Goal: Information Seeking & Learning: Learn about a topic

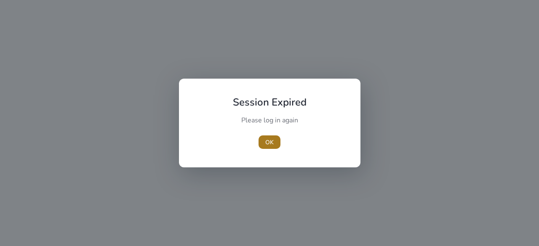
click at [275, 138] on span "button" at bounding box center [270, 142] width 22 height 20
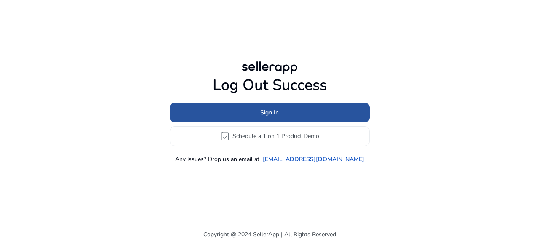
click at [242, 104] on span at bounding box center [270, 112] width 200 height 20
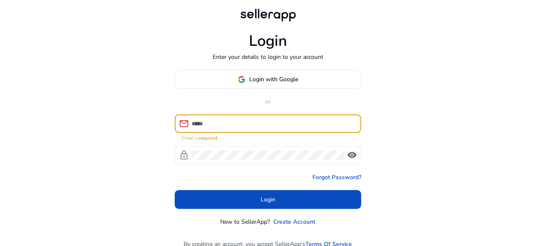
paste input "**********"
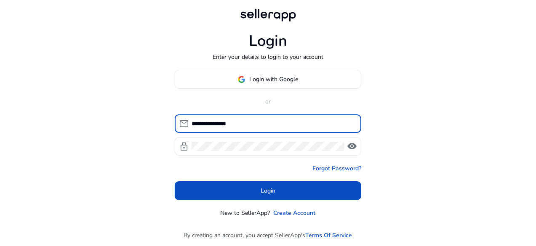
type input "**********"
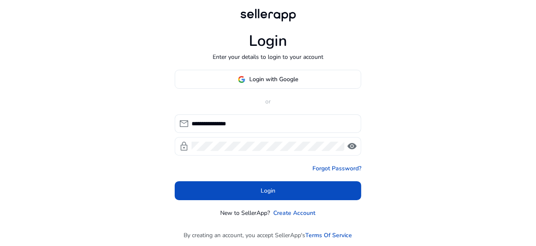
click at [218, 154] on div at bounding box center [268, 146] width 153 height 19
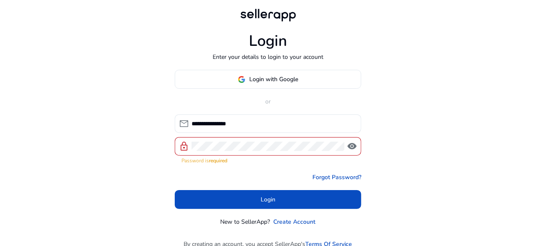
click at [213, 151] on div at bounding box center [268, 146] width 153 height 19
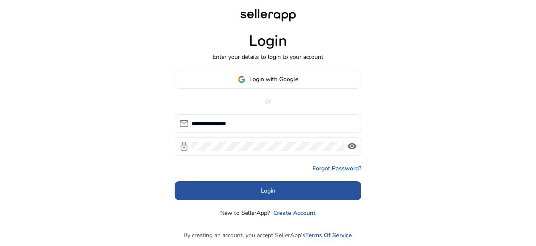
click at [250, 190] on span at bounding box center [268, 191] width 187 height 20
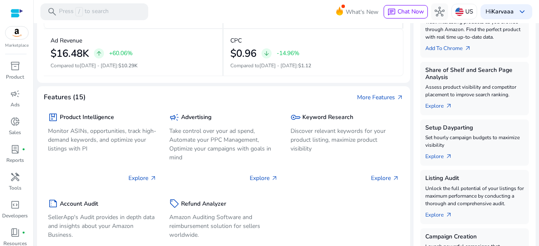
scroll to position [208, 0]
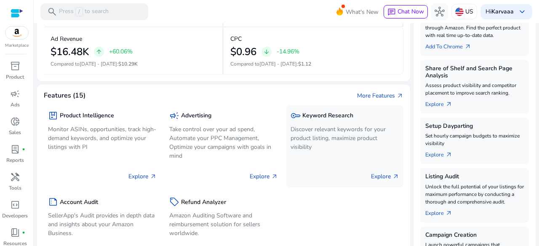
click at [323, 118] on h5 "Keyword Research" at bounding box center [327, 115] width 51 height 7
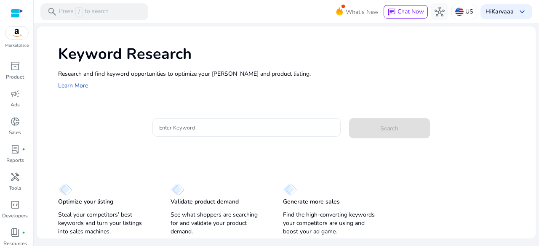
click at [201, 121] on div at bounding box center [246, 127] width 175 height 19
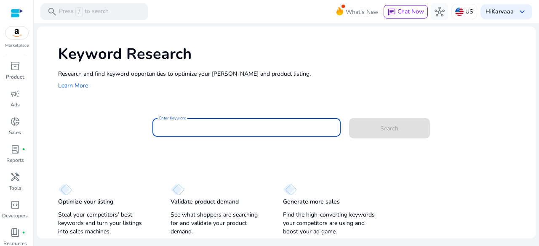
click at [197, 124] on input "Enter Keyword" at bounding box center [246, 127] width 175 height 9
click at [199, 119] on div at bounding box center [246, 127] width 175 height 19
click at [177, 125] on input "Enter Keyword" at bounding box center [246, 127] width 175 height 9
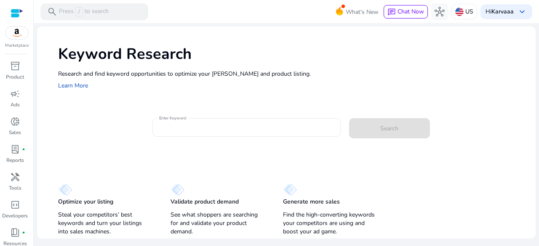
click at [154, 121] on div "Enter Keyword" at bounding box center [246, 127] width 188 height 19
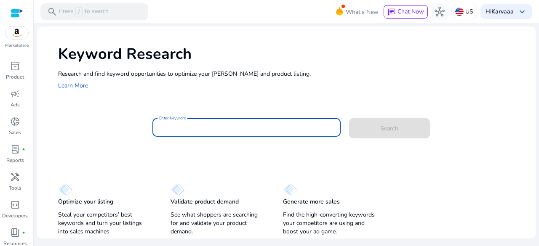
click at [166, 124] on input "Enter Keyword" at bounding box center [246, 127] width 175 height 9
click at [160, 127] on input "Enter Keyword" at bounding box center [246, 127] width 175 height 9
click at [177, 128] on input "Enter Keyword" at bounding box center [246, 127] width 175 height 9
click at [205, 127] on input "Enter Keyword" at bounding box center [246, 127] width 175 height 9
click at [237, 130] on input "Enter Keyword" at bounding box center [246, 127] width 175 height 9
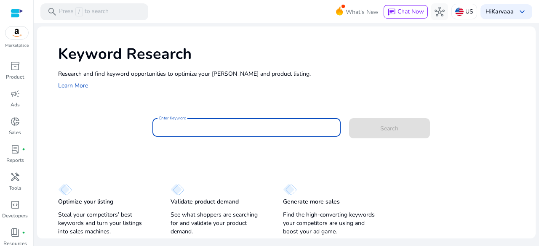
click at [240, 127] on input "Enter Keyword" at bounding box center [246, 127] width 175 height 9
click at [228, 129] on input "Enter Keyword" at bounding box center [246, 127] width 175 height 9
click at [228, 128] on input "Enter Keyword" at bounding box center [246, 127] width 175 height 9
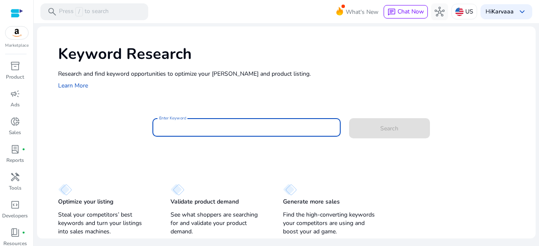
click at [228, 128] on input "Enter Keyword" at bounding box center [246, 127] width 175 height 9
click at [235, 126] on input "Enter Keyword" at bounding box center [246, 127] width 175 height 9
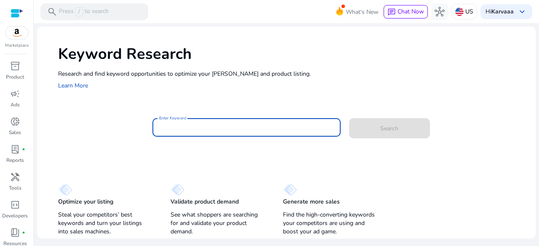
click at [235, 126] on input "Enter Keyword" at bounding box center [246, 127] width 175 height 9
click at [239, 127] on input "Enter Keyword" at bounding box center [246, 127] width 175 height 9
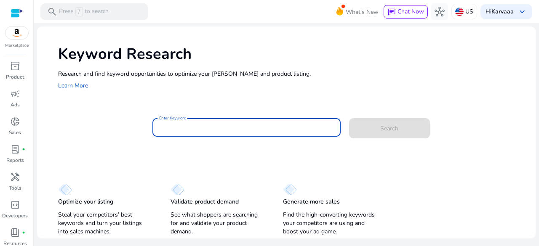
click at [234, 125] on input "Enter Keyword" at bounding box center [246, 127] width 175 height 9
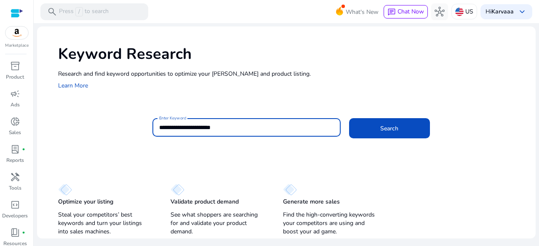
click at [173, 127] on input "**********" at bounding box center [246, 127] width 175 height 9
click at [242, 128] on input "**********" at bounding box center [246, 127] width 175 height 9
type input "**********"
click at [349, 118] on button "Search" at bounding box center [389, 128] width 81 height 20
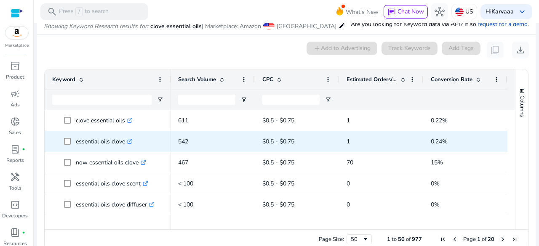
scroll to position [61, 0]
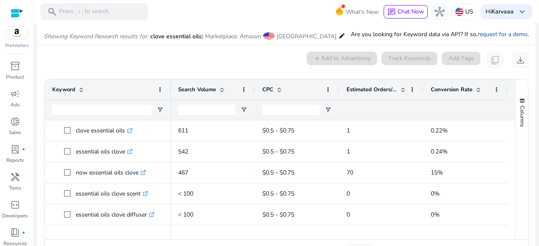
click at [398, 84] on div "Estimated Orders/Month" at bounding box center [377, 90] width 60 height 16
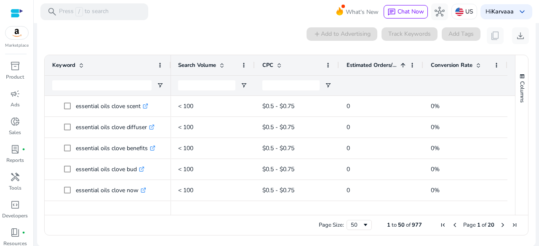
click at [400, 63] on span at bounding box center [403, 65] width 7 height 7
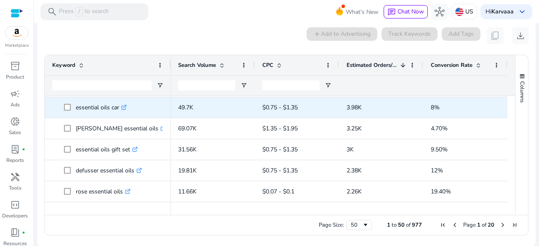
scroll to position [20, 0]
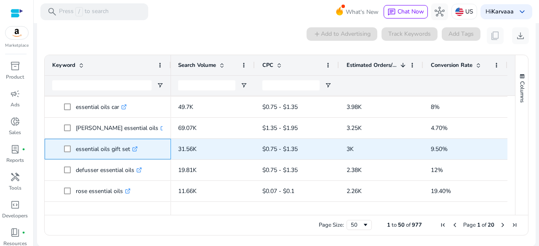
click at [98, 151] on p "essential oils gift set .st0{fill:#2c8af8}" at bounding box center [107, 149] width 62 height 17
copy p "essential oils gift set"
click at [197, 149] on p "31.56K" at bounding box center [212, 149] width 69 height 17
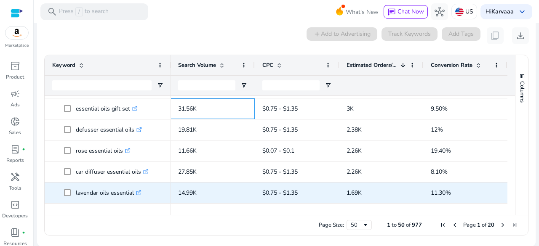
scroll to position [111, 0]
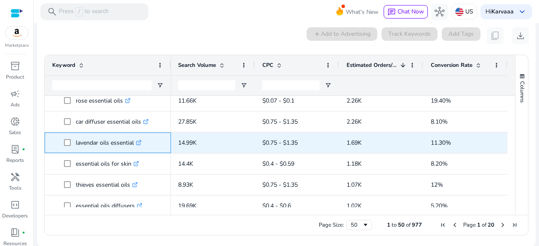
click at [93, 138] on p "lavendar oils essential .st0{fill:#2c8af8}" at bounding box center [109, 142] width 66 height 17
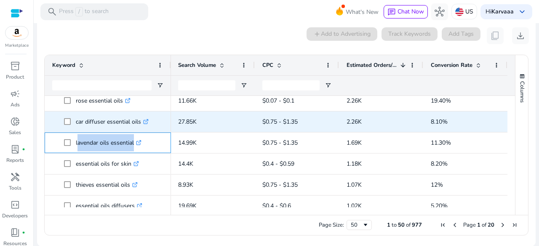
copy span "lavendar oils essential .st0{fill:#2c8af8}"
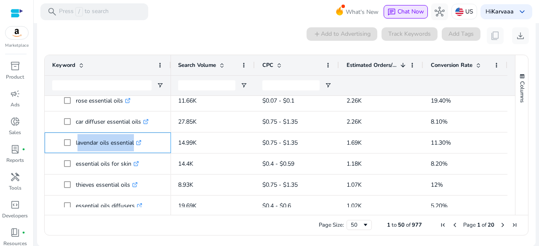
copy span "lavendar oils essential .st0{fill:#2c8af8}"
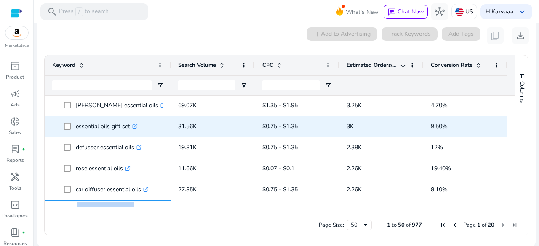
scroll to position [32, 0]
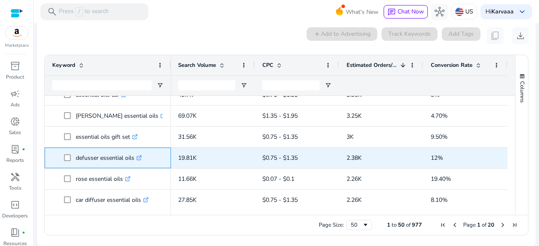
click at [92, 161] on p "defusser essential oils .st0{fill:#2c8af8}" at bounding box center [109, 157] width 66 height 17
copy p "defusser essential oils"
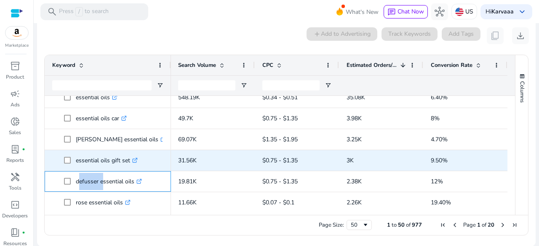
scroll to position [0, 0]
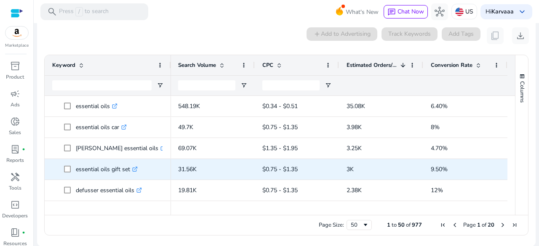
click at [104, 168] on p "essential oils gift set .st0{fill:#2c8af8}" at bounding box center [107, 169] width 62 height 17
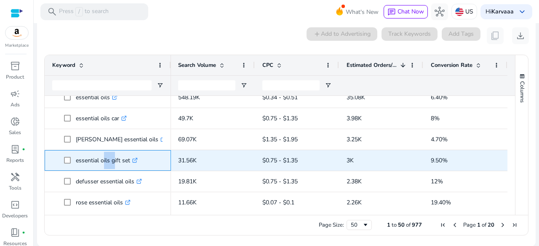
scroll to position [12, 0]
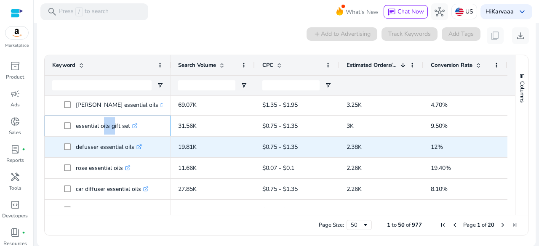
copy p "essential oils gift set"
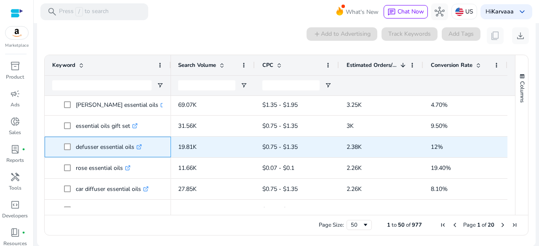
click at [95, 149] on p "defusser essential oils .st0{fill:#2c8af8}" at bounding box center [109, 147] width 66 height 17
copy p "defusser essential oils"
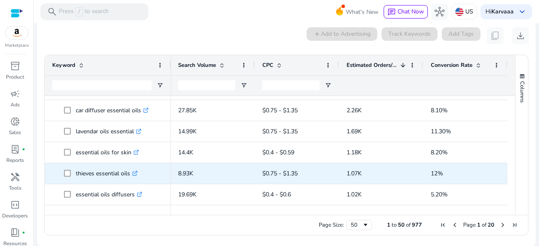
scroll to position [123, 0]
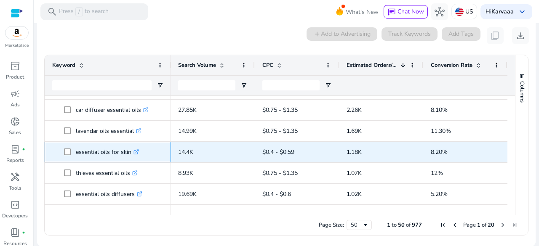
click at [111, 153] on p "essential oils for skin .st0{fill:#2c8af8}" at bounding box center [107, 152] width 63 height 17
copy p "essential oils for skin"
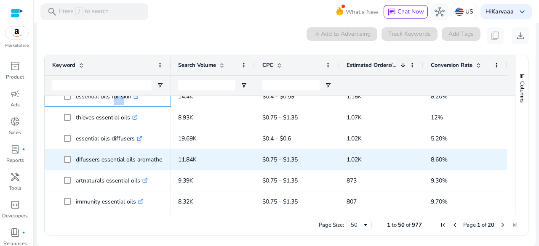
scroll to position [182, 0]
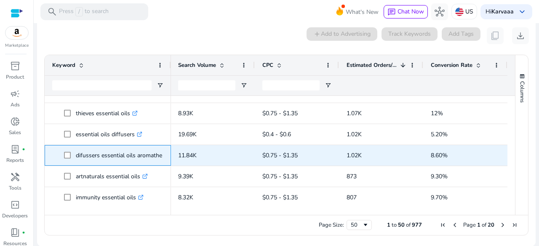
click at [130, 154] on p "difussers essential oils aromatherapy .st0{fill:#2c8af8}" at bounding box center [128, 155] width 105 height 17
copy p "difussers essential oils aromatherapy"
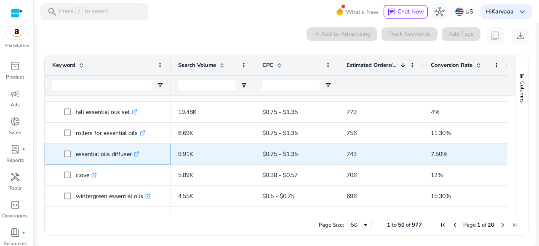
click at [104, 158] on p "essential oils diffuser .st0{fill:#2c8af8}" at bounding box center [108, 154] width 64 height 17
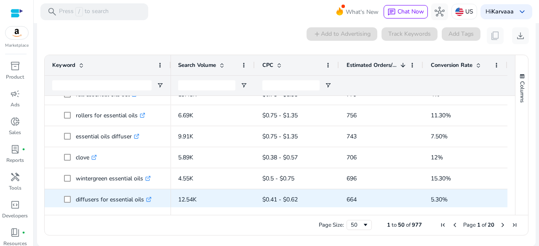
click at [106, 202] on p "diffusers for essential oils .st0{fill:#2c8af8}" at bounding box center [114, 199] width 76 height 17
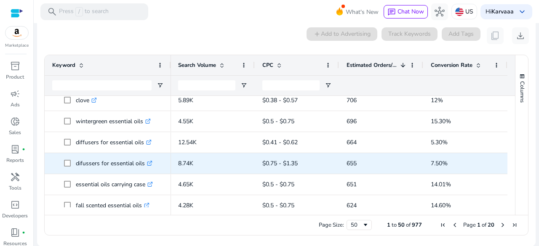
click at [108, 167] on p "difussers for essential oils .st0{fill:#2c8af8}" at bounding box center [114, 163] width 77 height 17
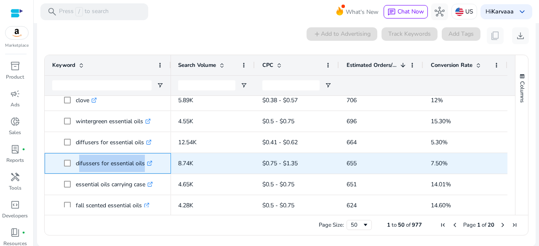
click at [108, 167] on p "difussers for essential oils .st0{fill:#2c8af8}" at bounding box center [114, 163] width 77 height 17
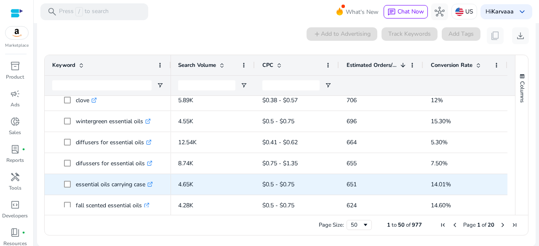
click at [106, 187] on p "essential oils carrying case .st0{fill:#2c8af8}" at bounding box center [114, 184] width 77 height 17
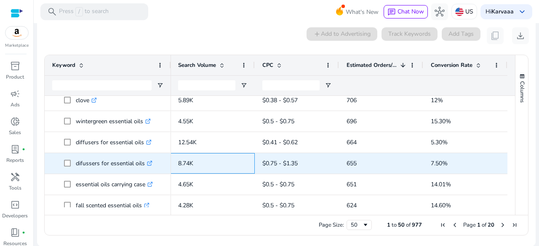
click at [225, 170] on p "8.74K" at bounding box center [212, 163] width 69 height 17
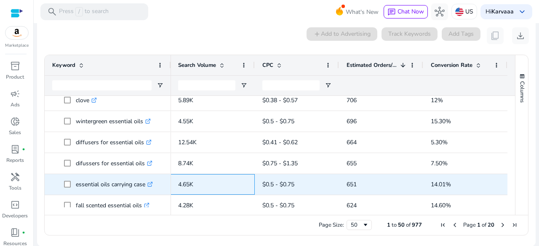
click at [219, 181] on p "4.65K" at bounding box center [212, 184] width 69 height 17
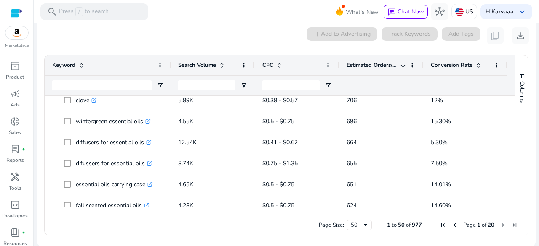
click at [232, 32] on div "0 keyword(s) selected add Add to Advertising Track Keywords Add Tags content_co…" at bounding box center [286, 35] width 485 height 17
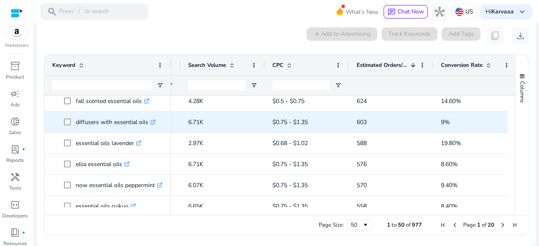
click at [110, 127] on p "diffusers with essential oils .st0{fill:#2c8af8}" at bounding box center [116, 122] width 80 height 17
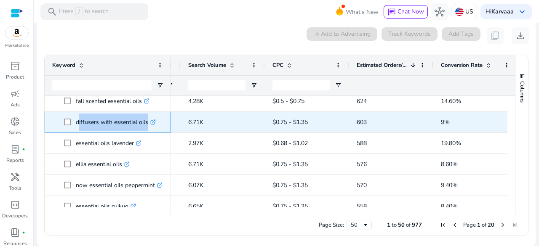
click at [110, 127] on p "diffusers with essential oils .st0{fill:#2c8af8}" at bounding box center [116, 122] width 80 height 17
copy span "diffusers with essential oils .st0{fill:#2c8af8}"
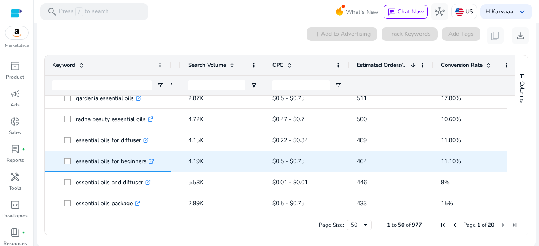
click at [102, 164] on p "essential oils for beginners .st0{fill:#2c8af8}" at bounding box center [115, 161] width 78 height 17
copy p "essential oils for beginners"
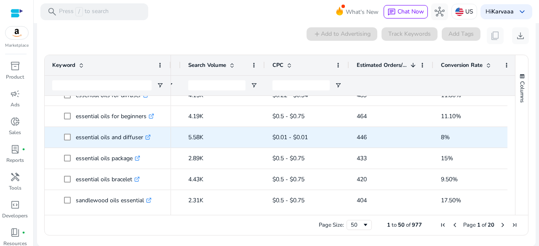
click at [100, 143] on p "essential oils and diffuser .st0{fill:#2c8af8}" at bounding box center [113, 137] width 75 height 17
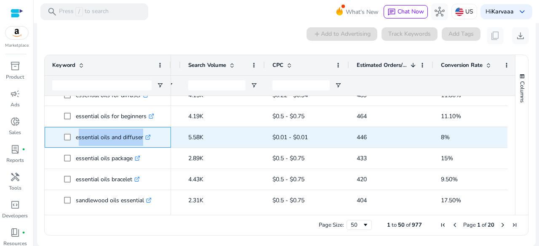
click at [100, 143] on p "essential oils and diffuser .st0{fill:#2c8af8}" at bounding box center [113, 137] width 75 height 17
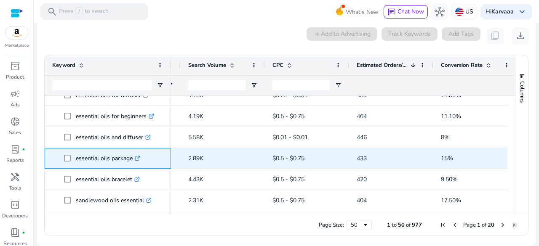
click at [97, 155] on p "essential oils package .st0{fill:#2c8af8}" at bounding box center [108, 158] width 64 height 17
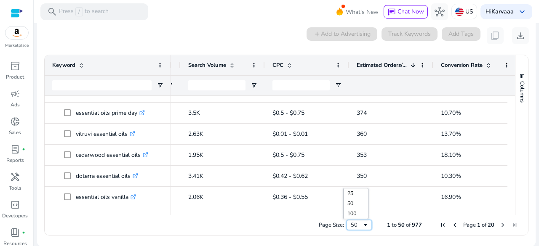
click at [354, 222] on div "50" at bounding box center [356, 226] width 11 height 8
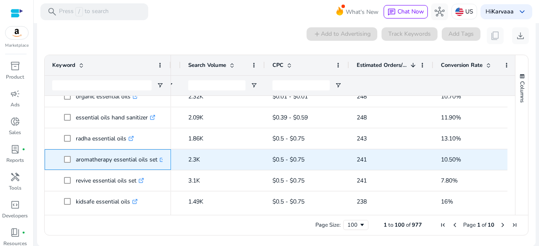
click at [100, 161] on p "aromatherapy essential oils set .st0{fill:#2c8af8}" at bounding box center [120, 159] width 89 height 17
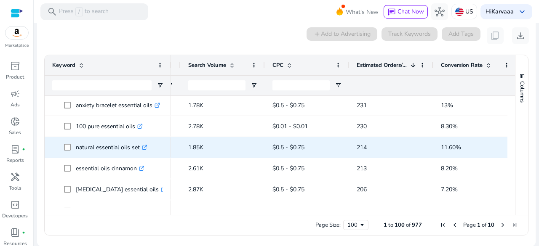
click at [104, 151] on p "natural essential oils set .st0{fill:#2c8af8}" at bounding box center [112, 147] width 72 height 17
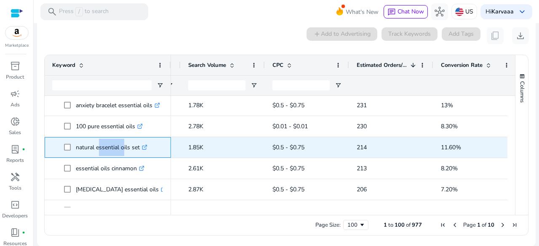
click at [104, 151] on p "natural essential oils set .st0{fill:#2c8af8}" at bounding box center [112, 147] width 72 height 17
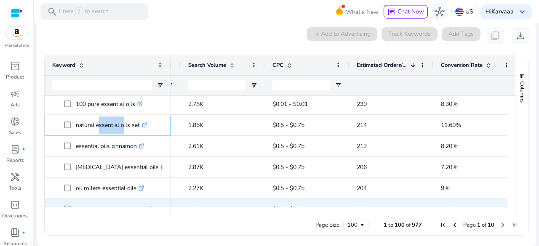
scroll to position [1667, 0]
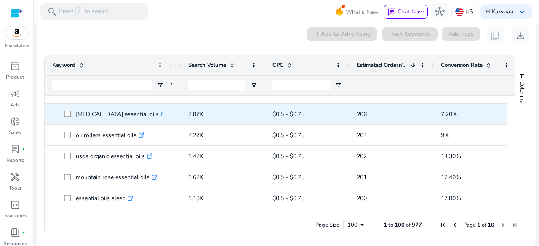
click at [96, 115] on p "[MEDICAL_DATA] essential oils .st0{fill:#2c8af8}" at bounding box center [121, 114] width 91 height 17
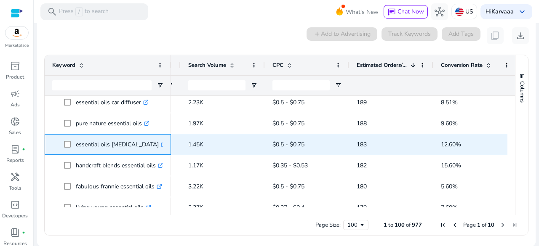
click at [93, 154] on div "essential oils [MEDICAL_DATA] .st0{fill:#2c8af8}" at bounding box center [107, 145] width 111 height 20
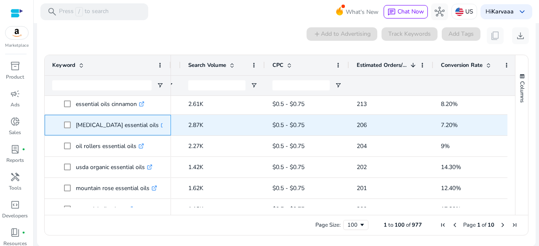
click at [95, 125] on p "[MEDICAL_DATA] essential oils .st0{fill:#2c8af8}" at bounding box center [121, 125] width 91 height 17
copy p "[MEDICAL_DATA] essential oils"
